Goal: Information Seeking & Learning: Learn about a topic

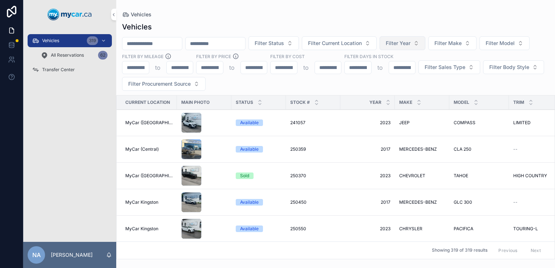
click at [275, 40] on span "Filter Year" at bounding box center [397, 43] width 25 height 7
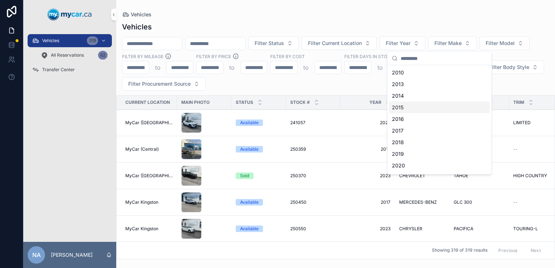
click at [275, 106] on div "2015" at bounding box center [439, 108] width 101 height 12
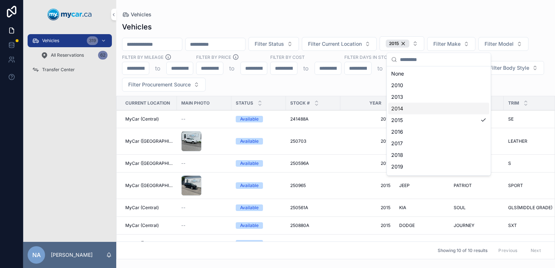
click at [275, 85] on div "Filter Status Filter Current Location 2015 Filter Make Filter Model Filter By M…" at bounding box center [335, 63] width 438 height 55
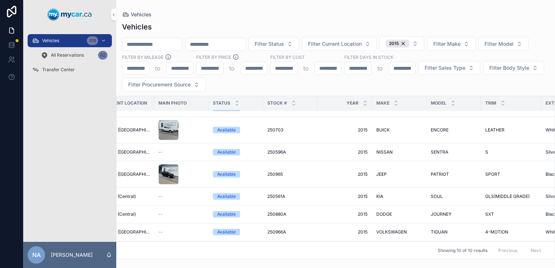
scroll to position [14, 23]
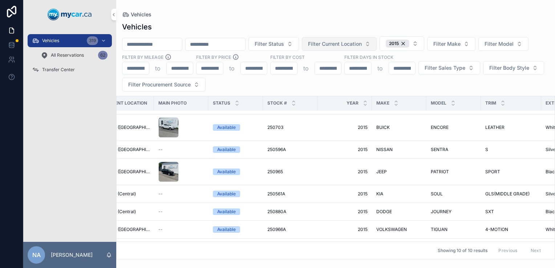
click at [275, 46] on span "Filter Current Location" at bounding box center [335, 43] width 54 height 7
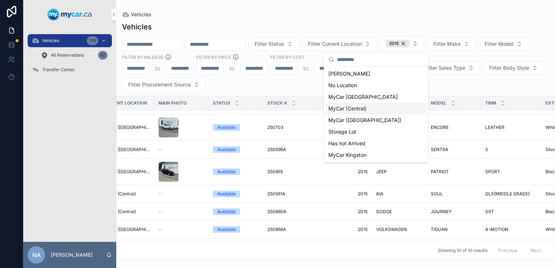
click at [275, 104] on div "MyCar (Central)" at bounding box center [375, 109] width 101 height 12
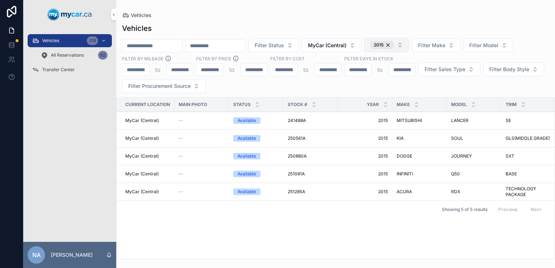
click at [275, 50] on button "2015" at bounding box center [386, 45] width 45 height 15
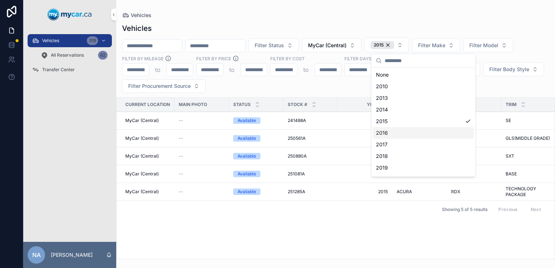
click at [275, 132] on div "2016" at bounding box center [423, 133] width 101 height 12
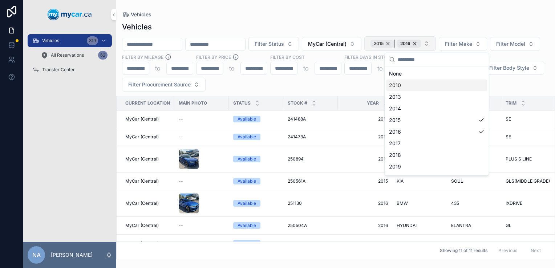
click at [275, 44] on div "2015" at bounding box center [382, 44] width 24 height 8
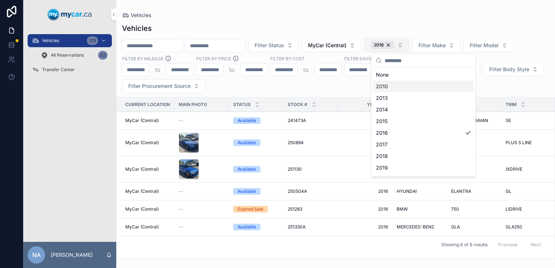
click at [275, 91] on div "Filter Status MyCar (Central) 2016 Filter Make Filter Model Filter By Mileage t…" at bounding box center [335, 65] width 438 height 55
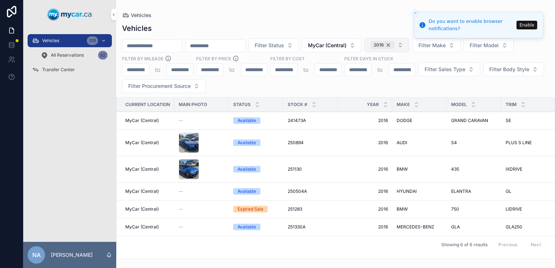
click at [275, 44] on div "2016" at bounding box center [382, 45] width 24 height 8
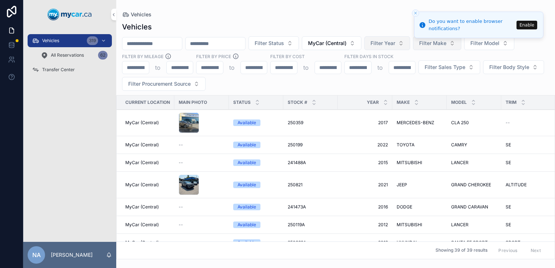
click at [275, 44] on span "Filter Make" at bounding box center [432, 43] width 27 height 7
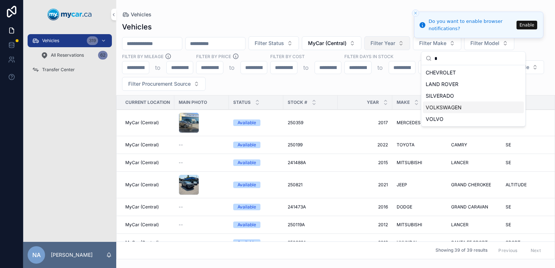
type input "*"
click at [275, 111] on div "VOLKSWAGEN" at bounding box center [472, 108] width 101 height 12
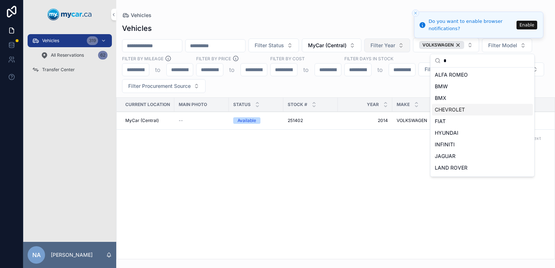
click at [275, 92] on div "Filter Status MyCar (Central) Filter Year VOLKSWAGEN Filter Model Filter By Mil…" at bounding box center [335, 65] width 438 height 55
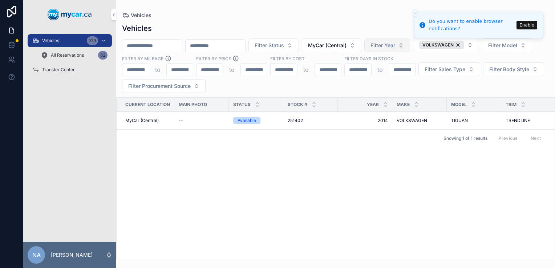
click at [163, 118] on div "MyCar (Central)" at bounding box center [147, 121] width 45 height 6
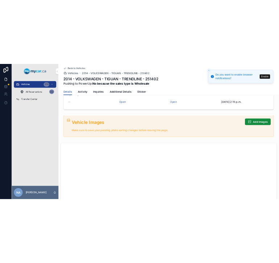
scroll to position [181, 0]
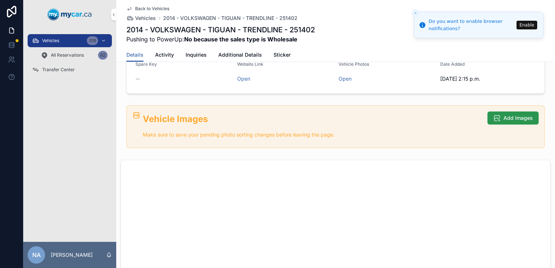
click at [275, 115] on span "Add Images" at bounding box center [517, 117] width 29 height 7
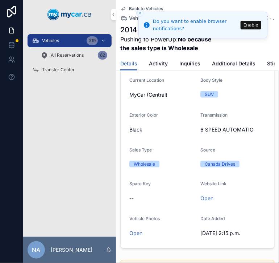
scroll to position [230, 0]
